Goal: Task Accomplishment & Management: Use online tool/utility

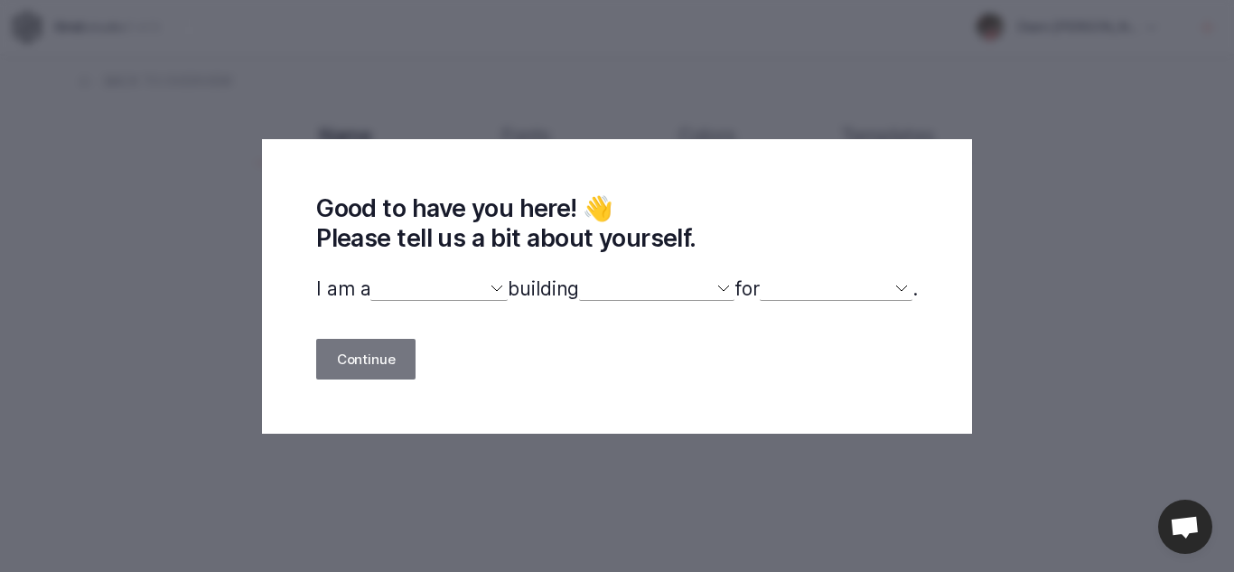
select select
click at [474, 292] on select "designer developer marketer entrepreneur maker person" at bounding box center [439, 288] width 137 height 23
select select "other"
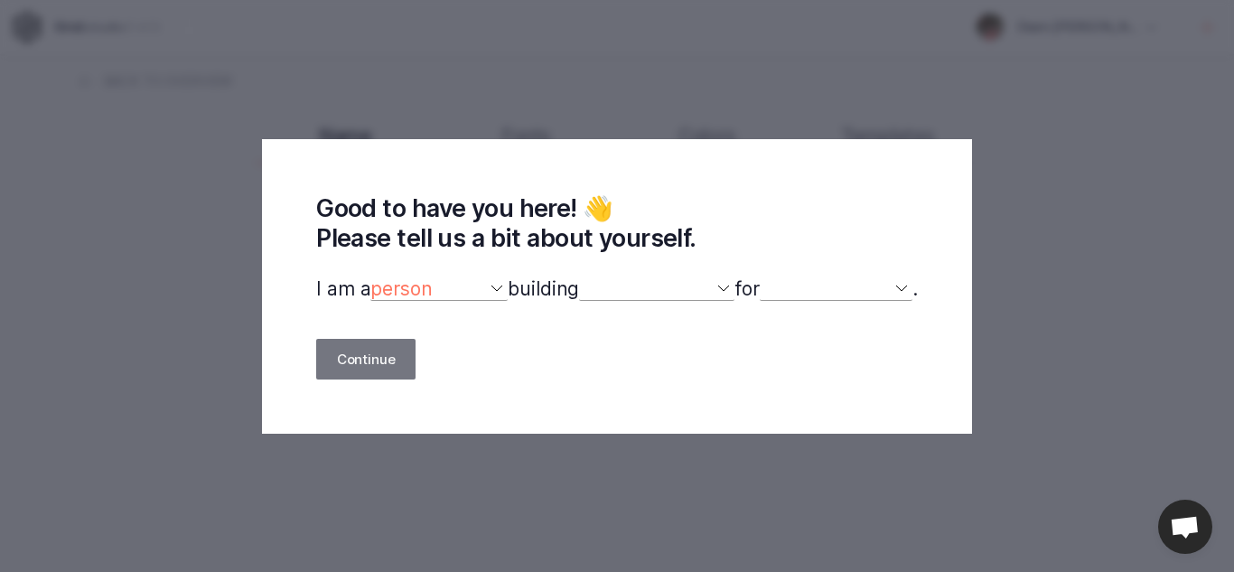
click at [371, 278] on select "designer developer marketer entrepreneur maker person" at bounding box center [439, 288] width 137 height 23
select select
click at [729, 295] on select "a website(s) a portfolio a webshop(s) experiments something else" at bounding box center [656, 288] width 155 height 23
select select "website"
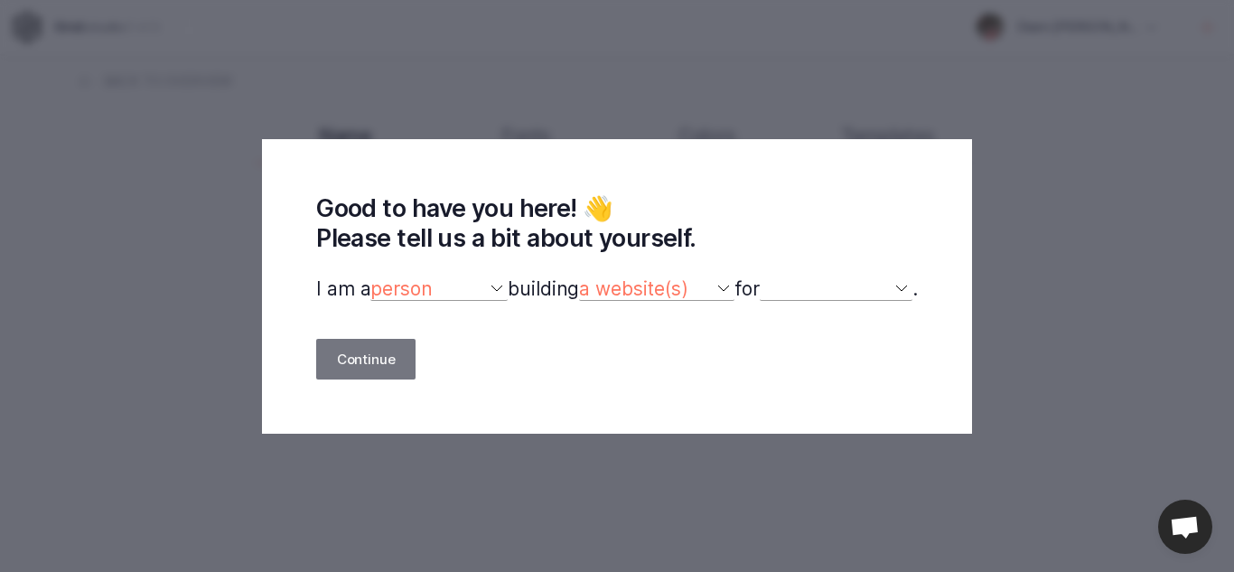
click at [579, 278] on select "a website(s) a portfolio a webshop(s) experiments something else" at bounding box center [656, 288] width 155 height 23
click at [815, 286] on select "myself our company a client a friend clients my dog (other)" at bounding box center [836, 288] width 153 height 23
select select "company"
click at [770, 278] on select "myself our company a client a friend clients my dog (other)" at bounding box center [836, 288] width 153 height 23
click at [490, 286] on select "designer developer marketer entrepreneur maker person" at bounding box center [439, 288] width 137 height 23
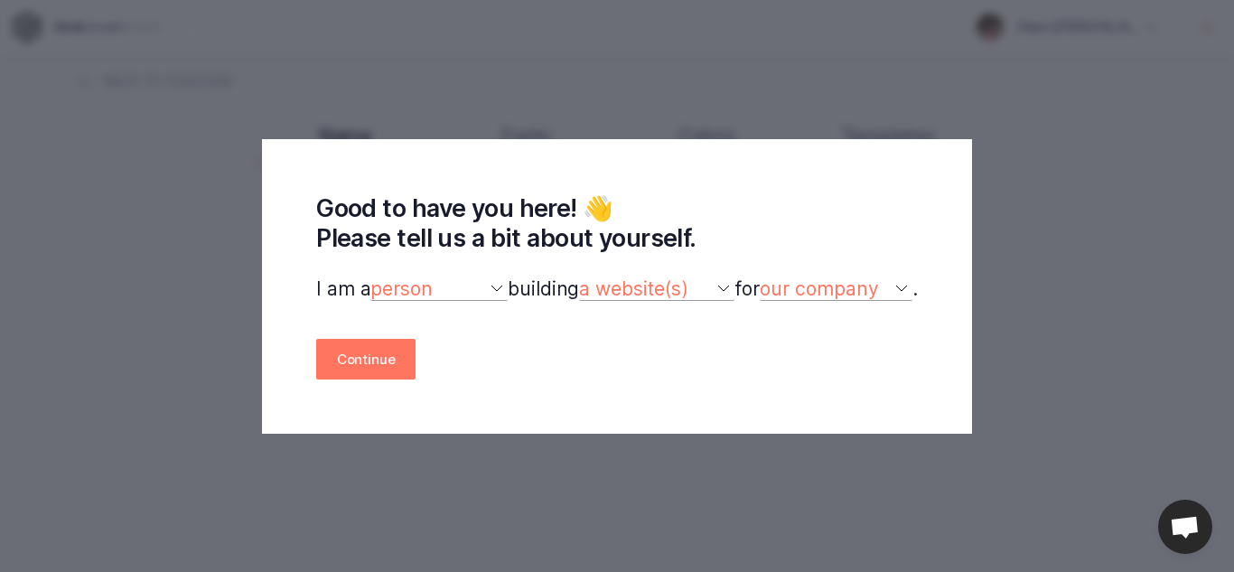
select select "designer"
click at [371, 278] on select "designer developer marketer entrepreneur maker person" at bounding box center [439, 288] width 137 height 23
click at [382, 353] on button "Continue" at bounding box center [365, 359] width 99 height 41
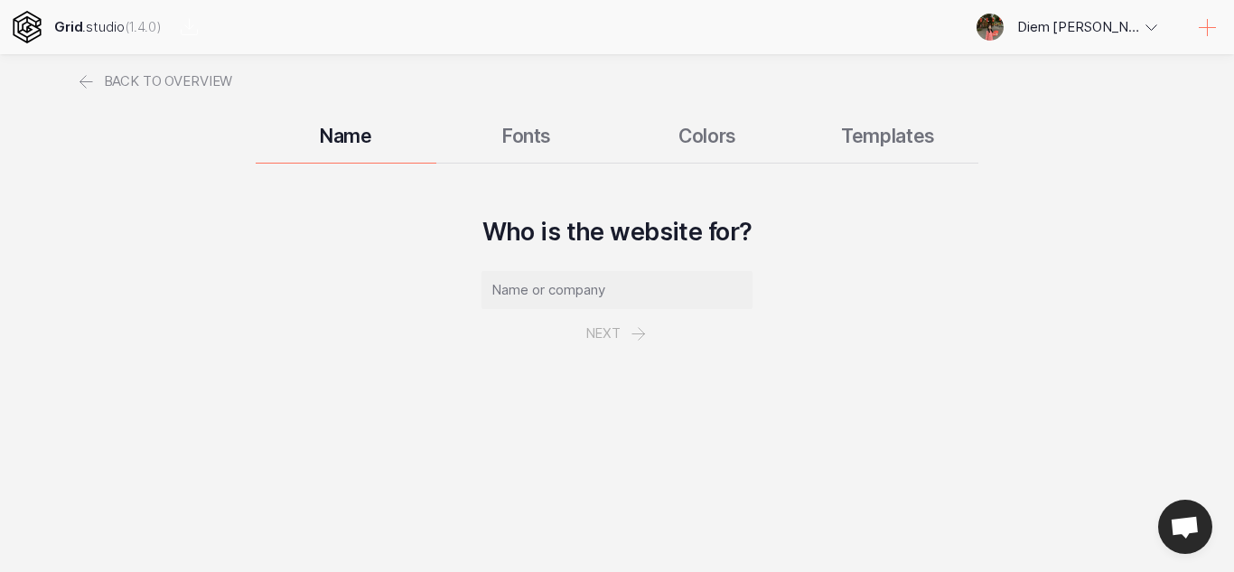
click at [580, 285] on input "text" at bounding box center [617, 290] width 271 height 38
type input "[PERSON_NAME] đào tạo"
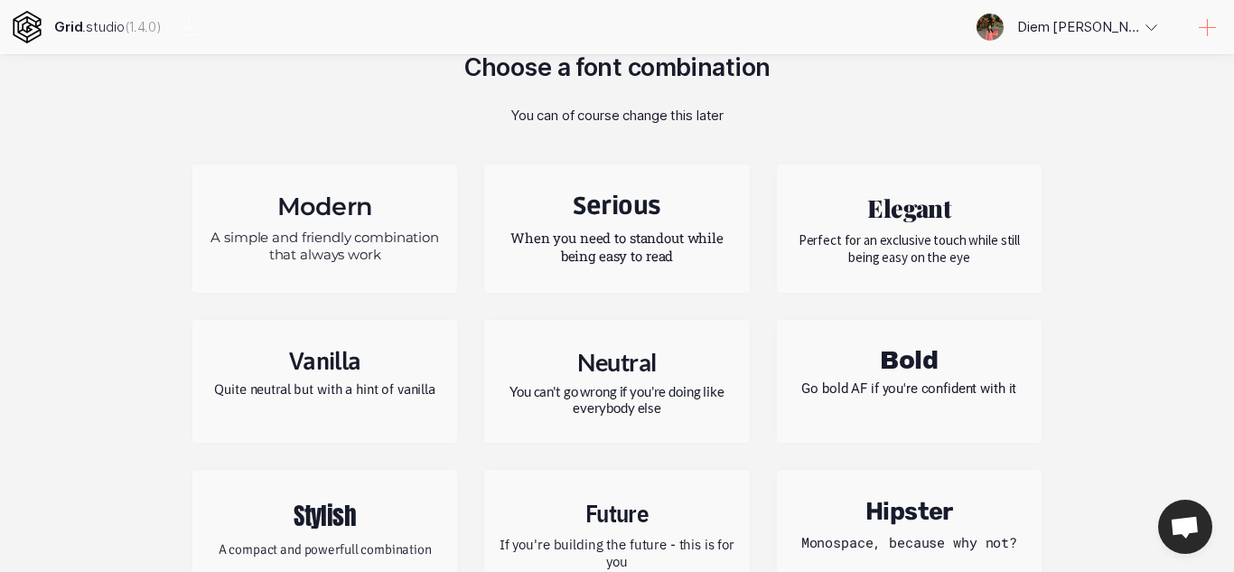
scroll to position [217, 0]
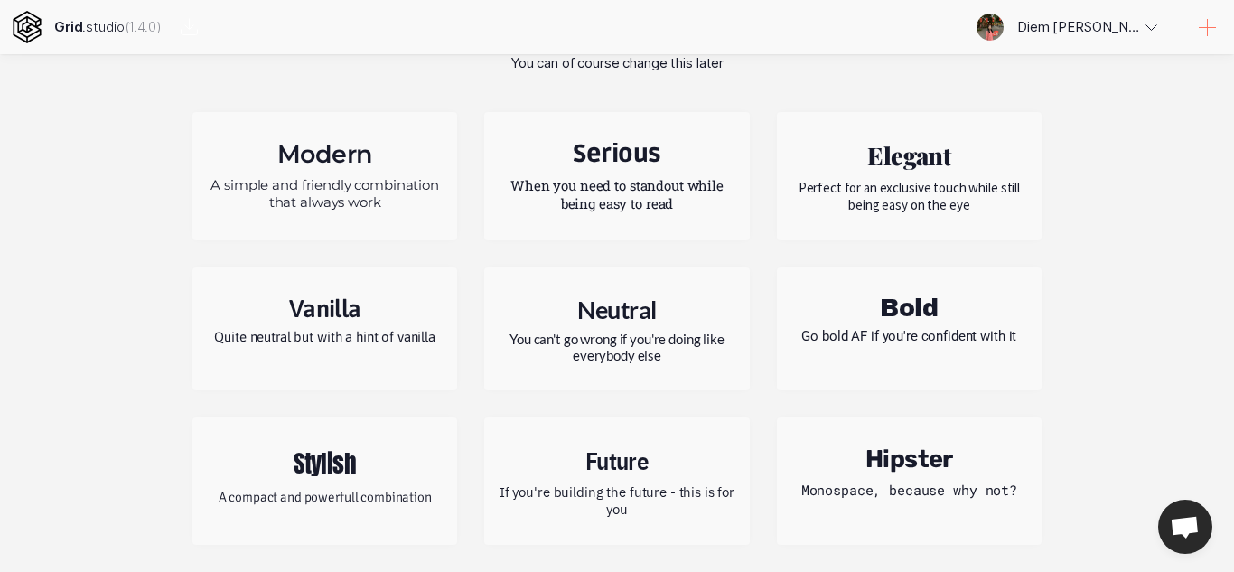
click at [674, 202] on p "When you need to standout while being easy to read" at bounding box center [617, 194] width 238 height 36
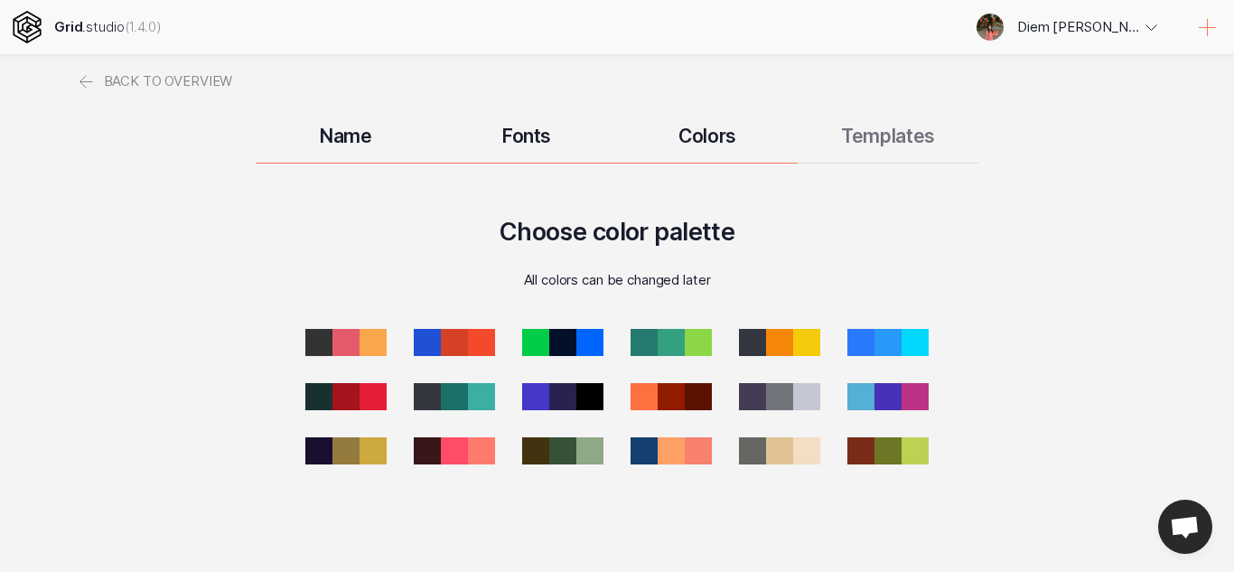
scroll to position [0, 0]
click at [456, 389] on div at bounding box center [455, 397] width 38 height 38
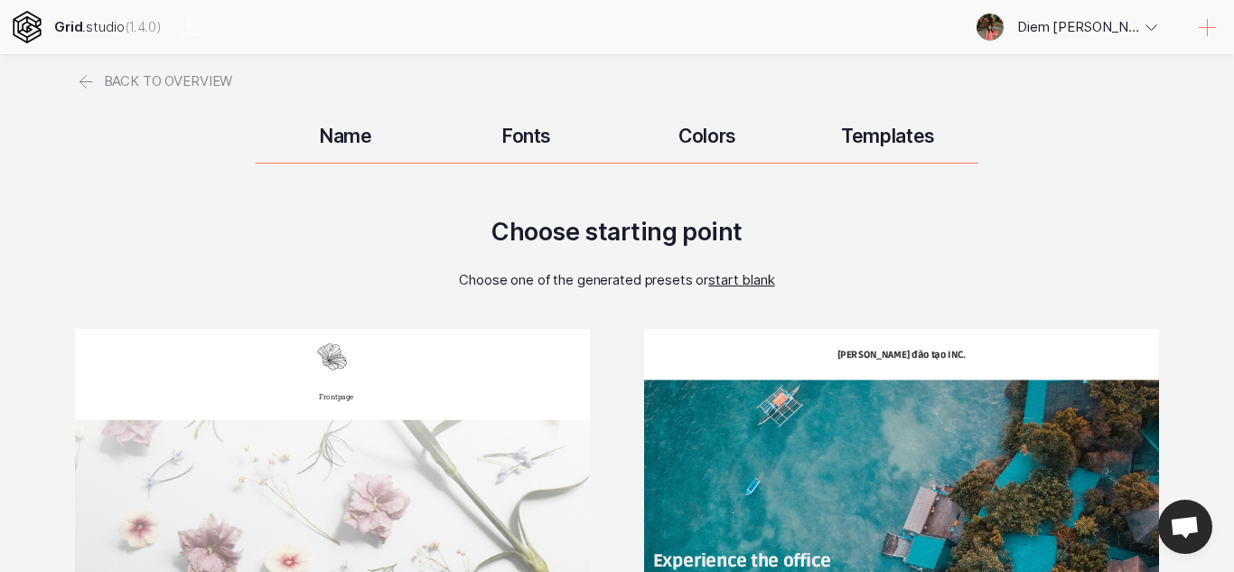
click at [358, 129] on h3 "Name" at bounding box center [346, 136] width 181 height 23
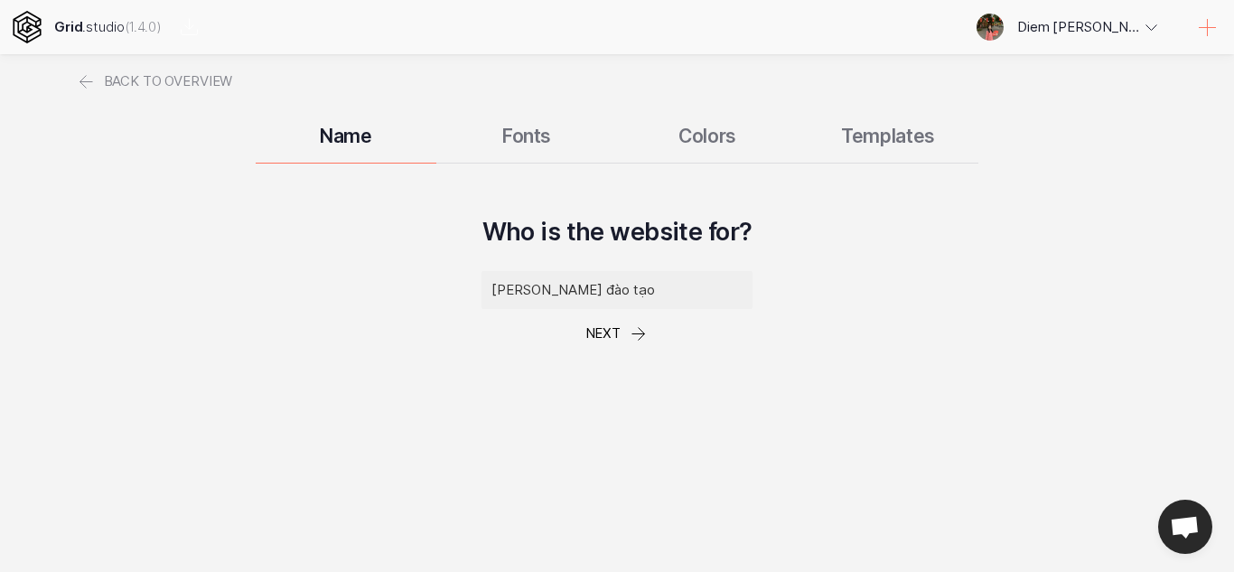
click at [518, 129] on div "Name Fonts Colors Templates" at bounding box center [617, 135] width 1084 height 54
click at [541, 142] on div "Name Fonts Colors Templates" at bounding box center [617, 135] width 1084 height 54
click at [711, 138] on div "Name Fonts Colors Templates" at bounding box center [617, 135] width 1084 height 54
click at [633, 331] on icon at bounding box center [639, 334] width 22 height 22
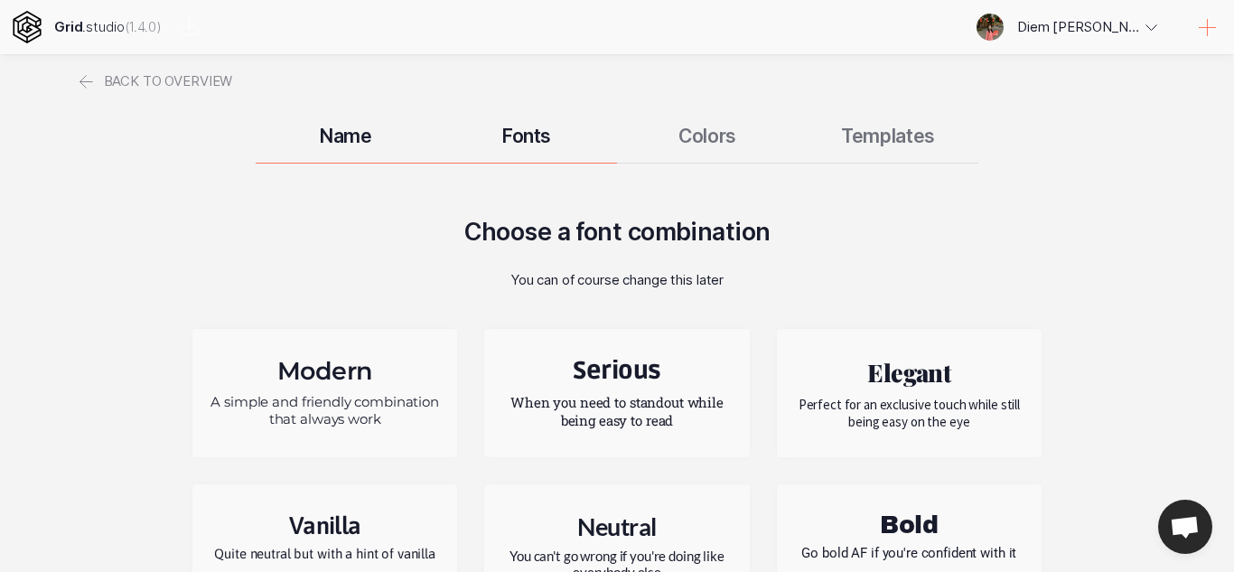
click at [659, 362] on h2 "Serious" at bounding box center [617, 371] width 238 height 30
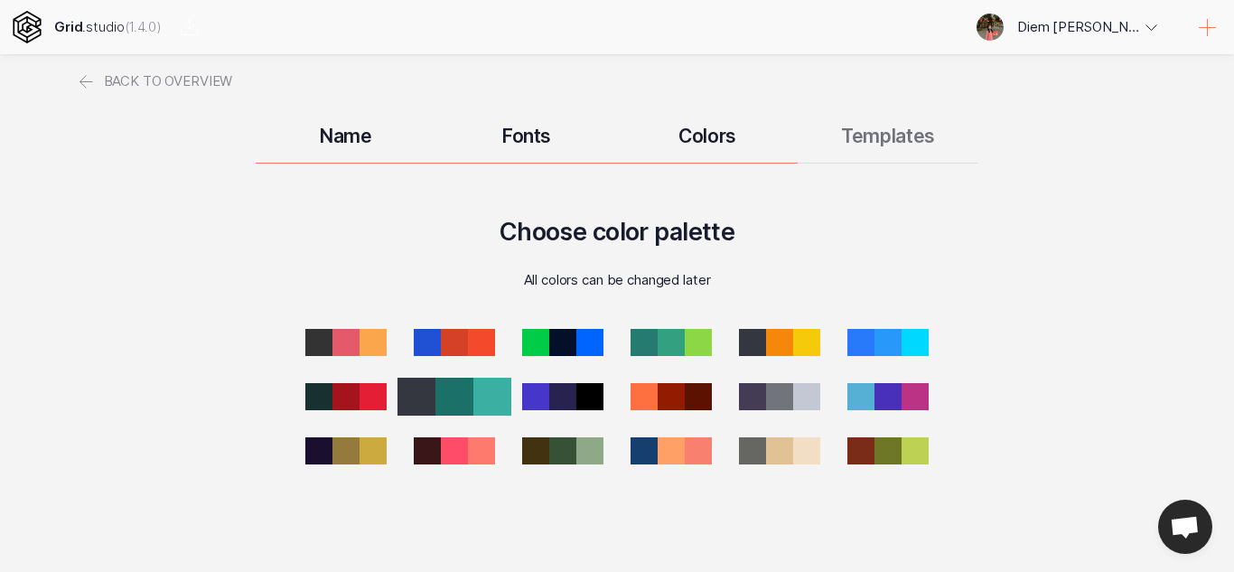
click at [464, 395] on div at bounding box center [455, 397] width 38 height 38
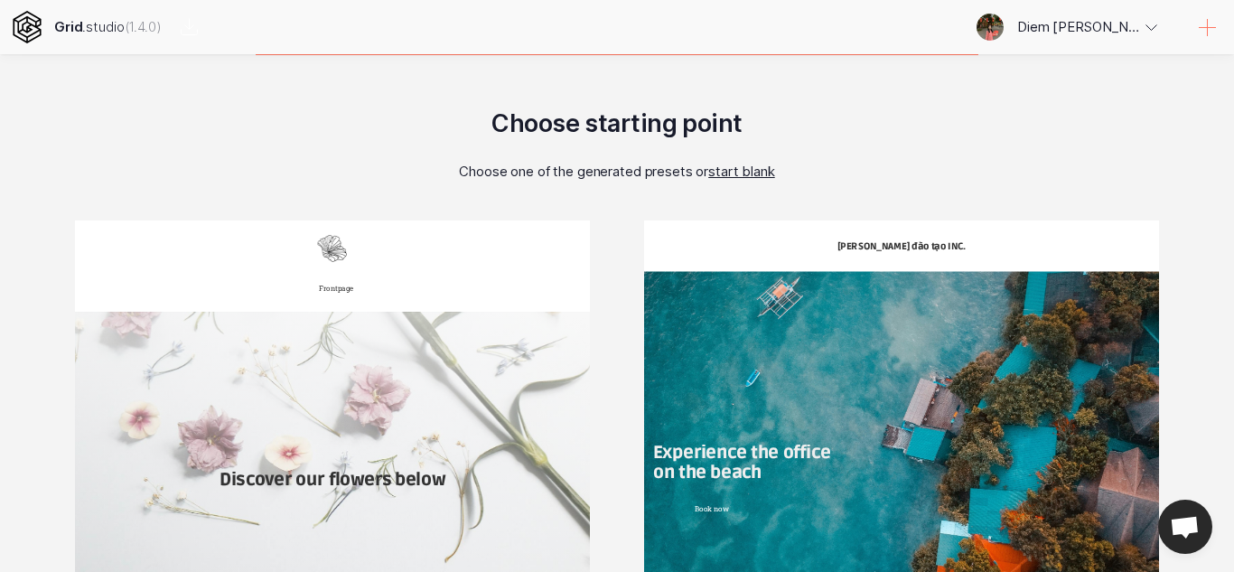
scroll to position [98, 0]
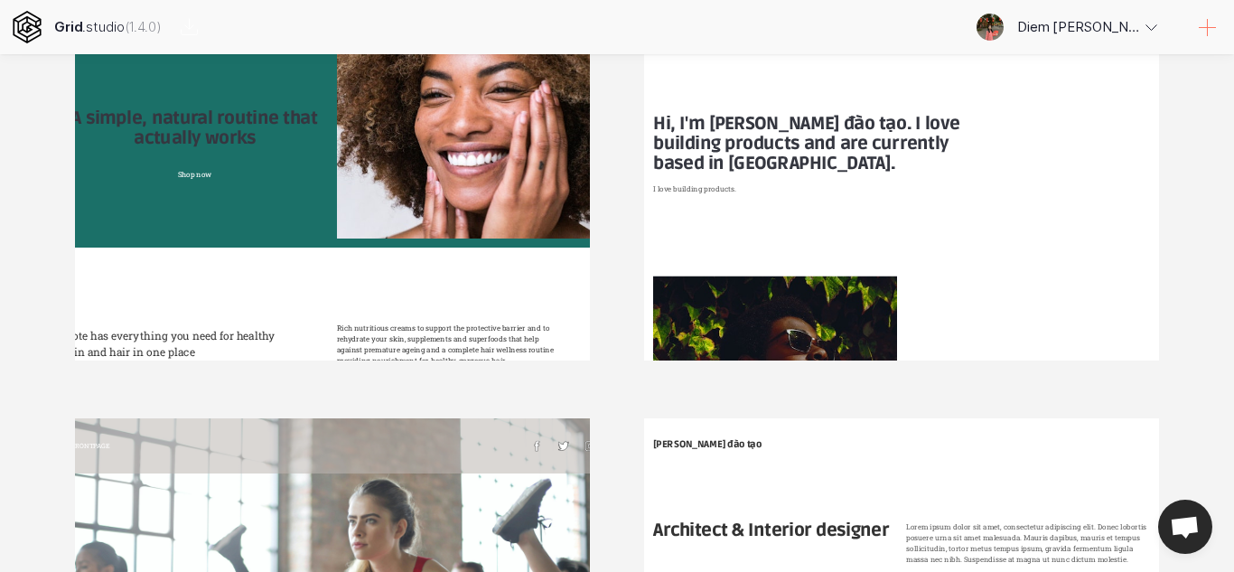
click at [418, 314] on div "Frontpage [PERSON_NAME] đào tạo A simple, natural routine that actually works S…" at bounding box center [332, 157] width 515 height 407
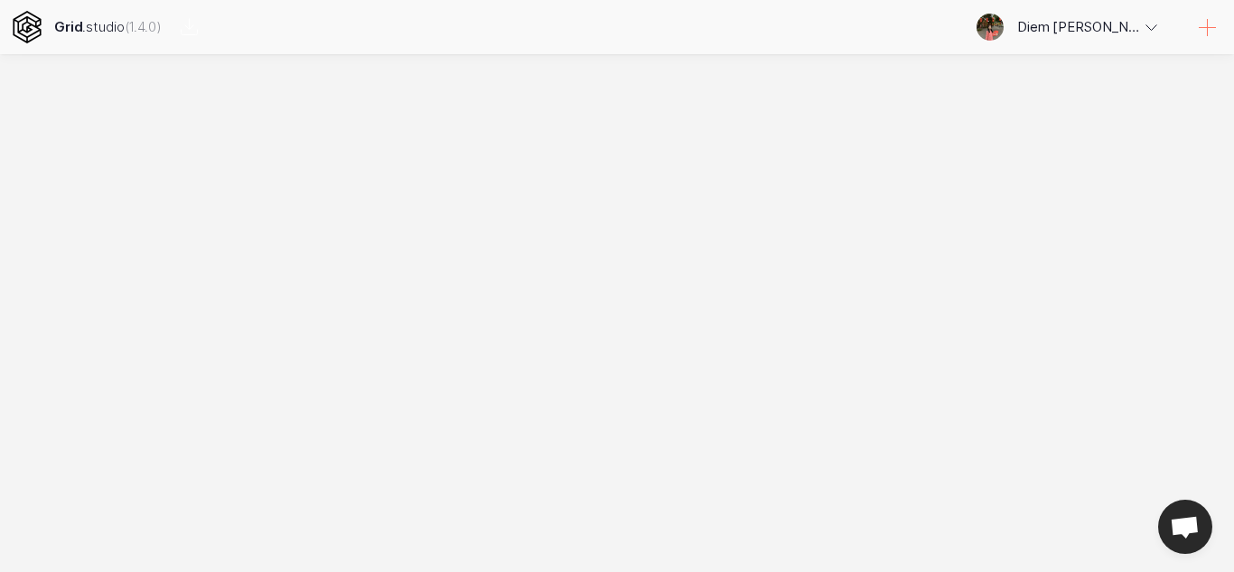
scroll to position [0, 0]
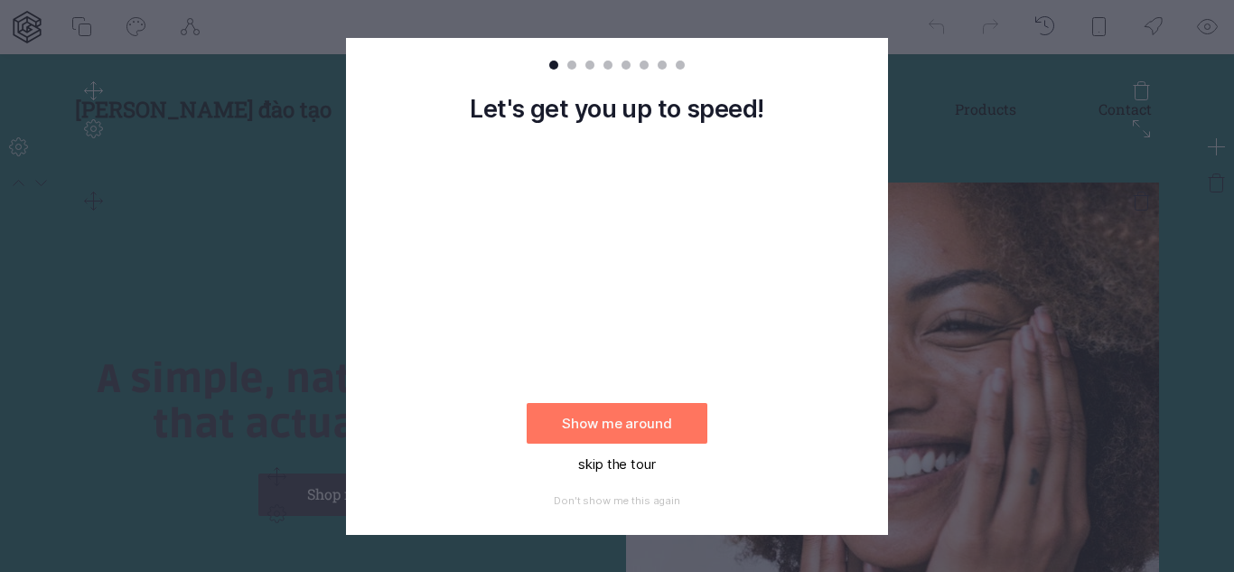
click at [615, 454] on button "skip the tour" at bounding box center [617, 464] width 181 height 41
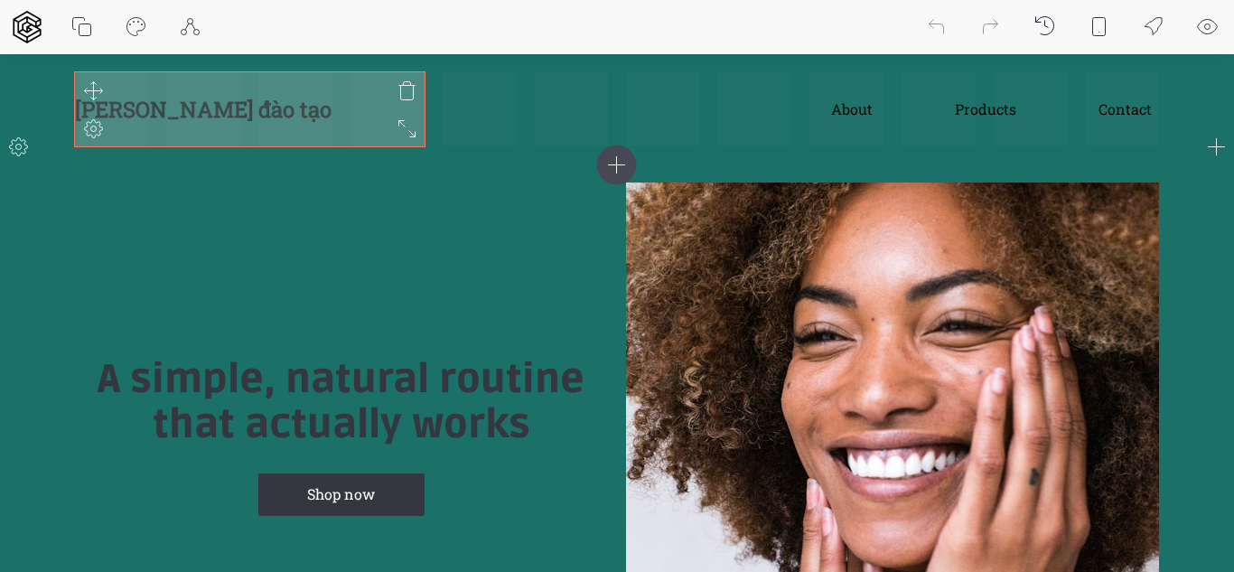
click at [207, 110] on strong "[PERSON_NAME] đào tạo" at bounding box center [203, 109] width 257 height 29
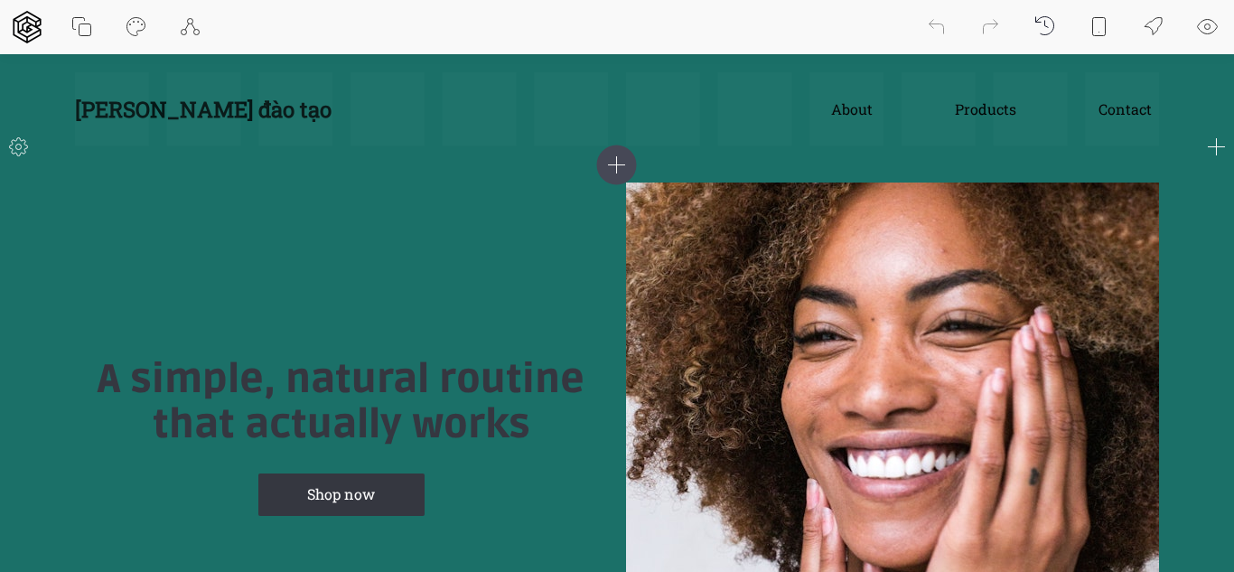
click at [584, 115] on div "About Products Contact [PERSON_NAME] đào tạo" at bounding box center [617, 109] width 1084 height 74
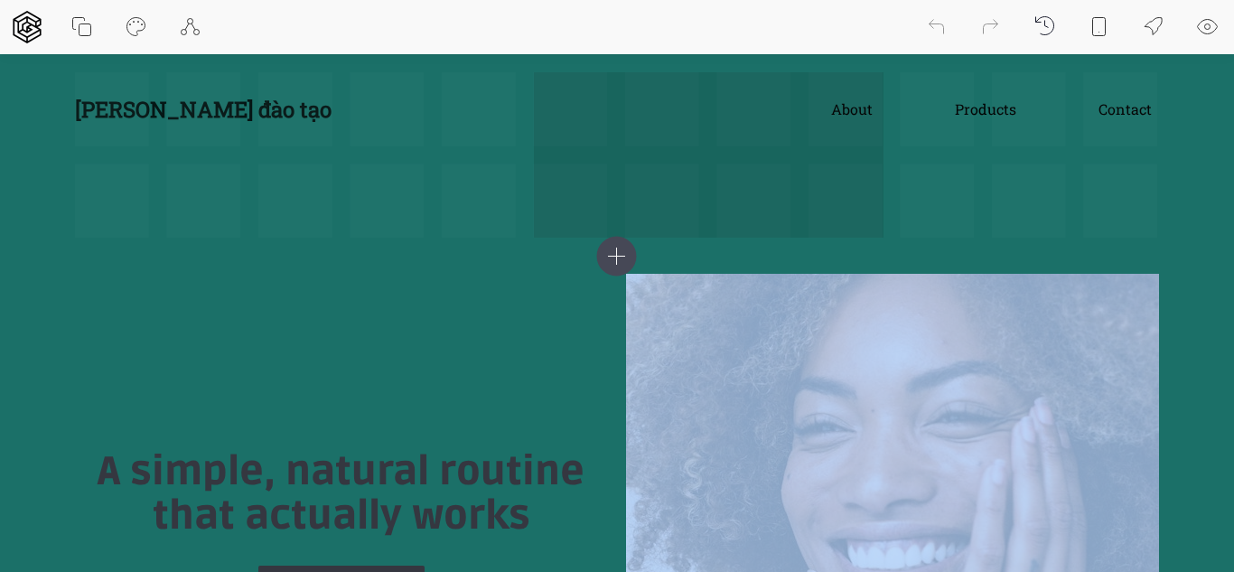
drag, startPoint x: 584, startPoint y: 115, endPoint x: 918, endPoint y: 280, distance: 373.0
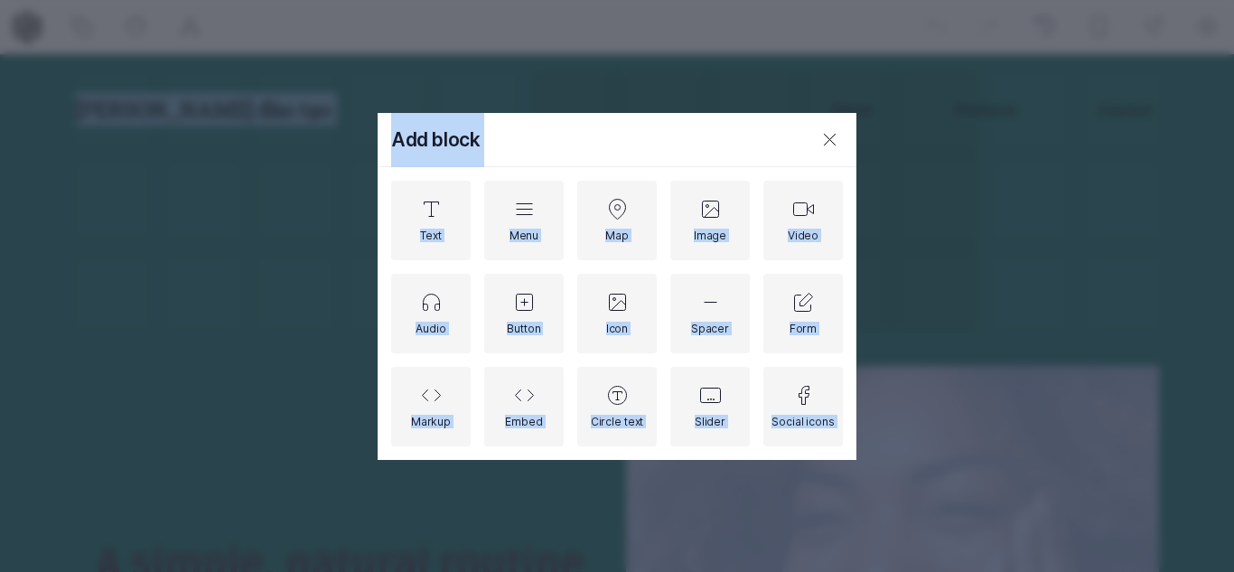
click at [830, 137] on icon at bounding box center [831, 139] width 22 height 22
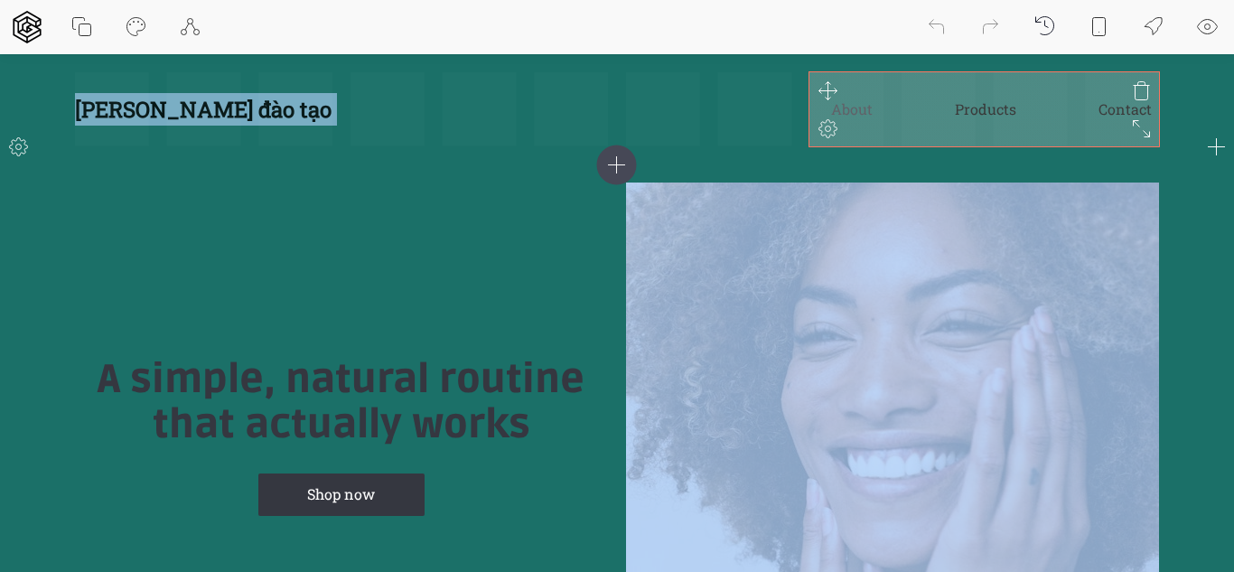
click at [856, 120] on link "About" at bounding box center [852, 108] width 42 height 33
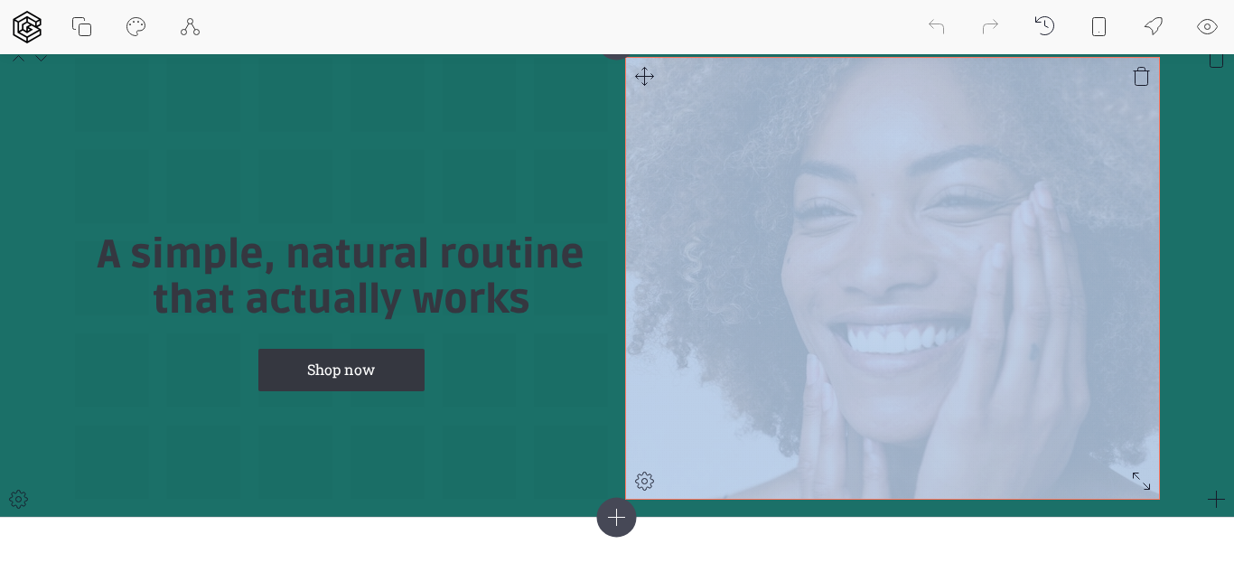
scroll to position [119, 0]
